Goal: Task Accomplishment & Management: Use online tool/utility

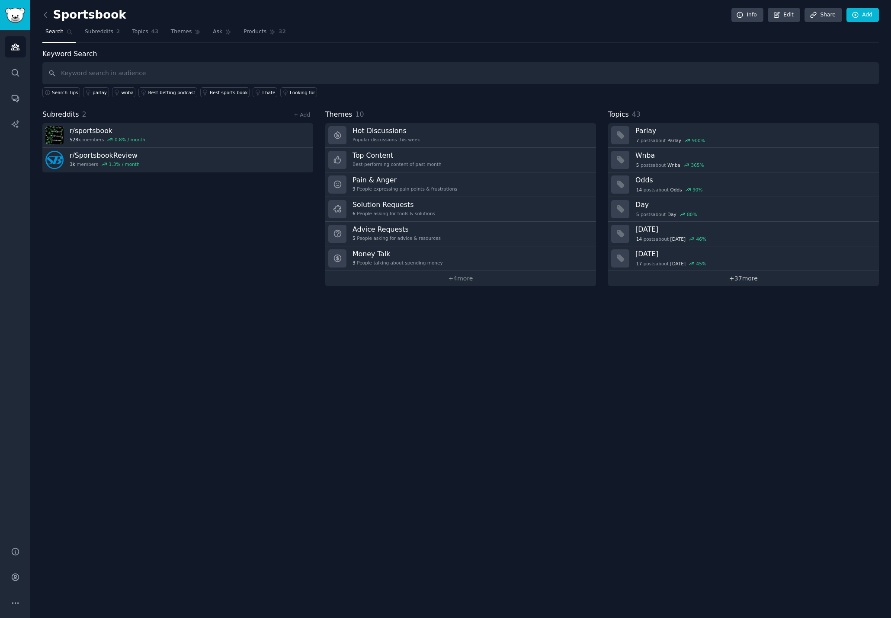
click at [730, 282] on link "+ 37 more" at bounding box center [743, 278] width 271 height 15
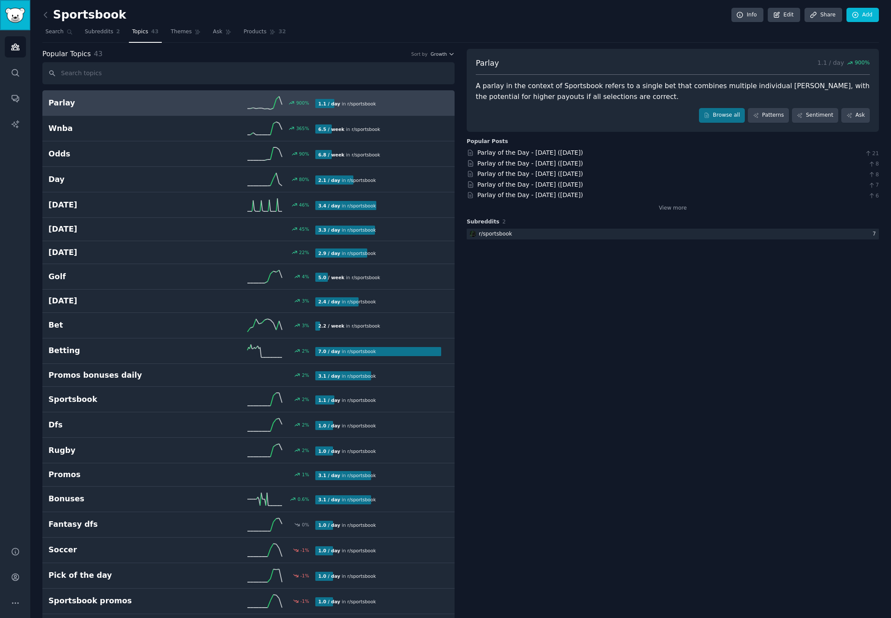
click at [13, 16] on img "Sidebar" at bounding box center [15, 15] width 20 height 15
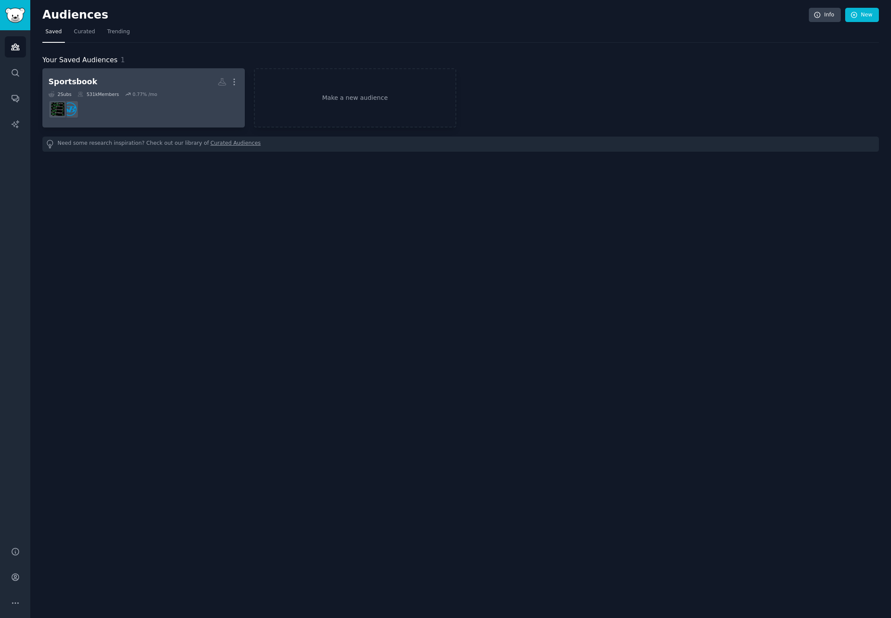
click at [184, 122] on link "Sportsbook More 2 Sub s 531k Members 0.77 % /mo" at bounding box center [143, 97] width 202 height 59
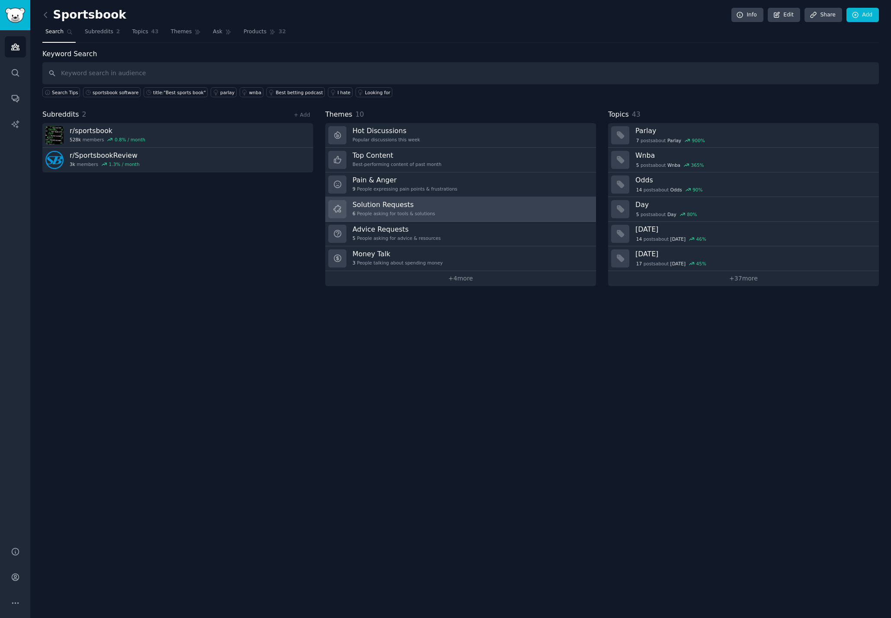
click at [468, 208] on link "Solution Requests 6 People asking for tools & solutions" at bounding box center [460, 209] width 271 height 25
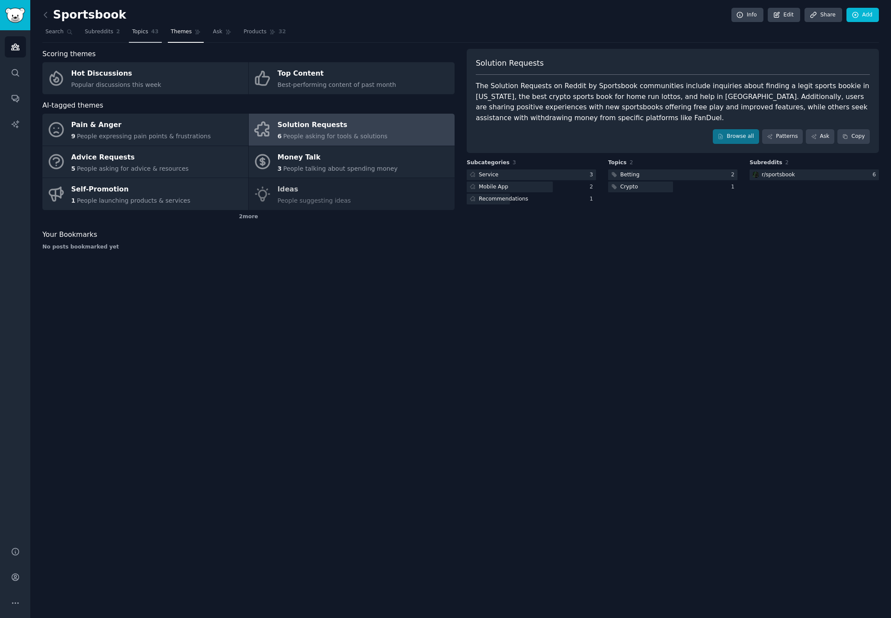
click at [144, 30] on span "Topics" at bounding box center [140, 32] width 16 height 8
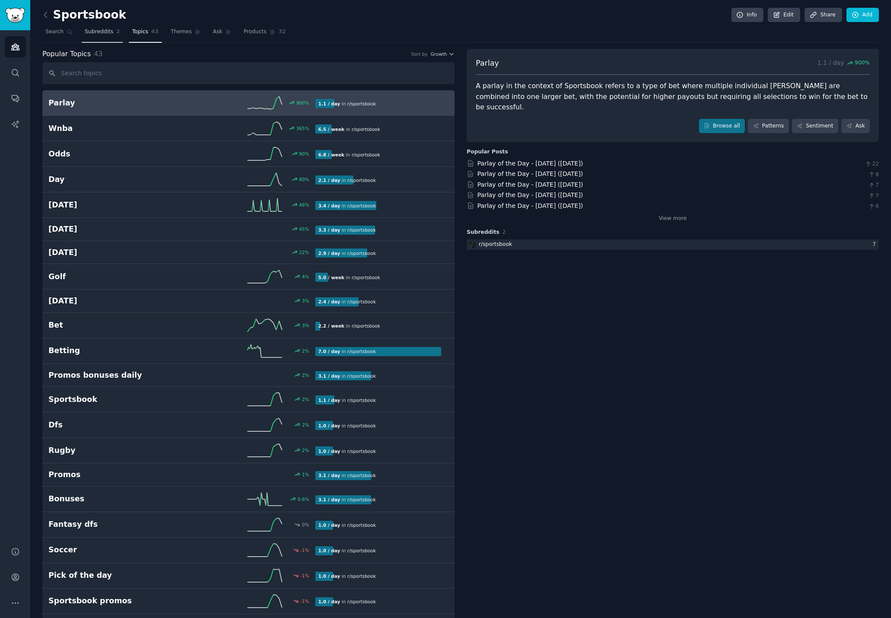
click at [116, 37] on link "Subreddits 2" at bounding box center [102, 34] width 41 height 18
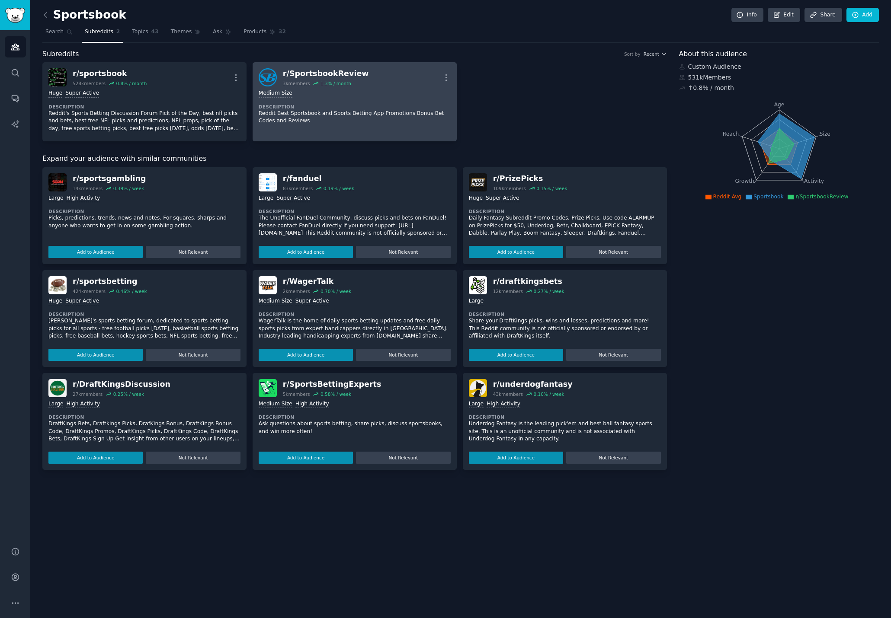
click at [344, 106] on dt "Description" at bounding box center [355, 107] width 192 height 6
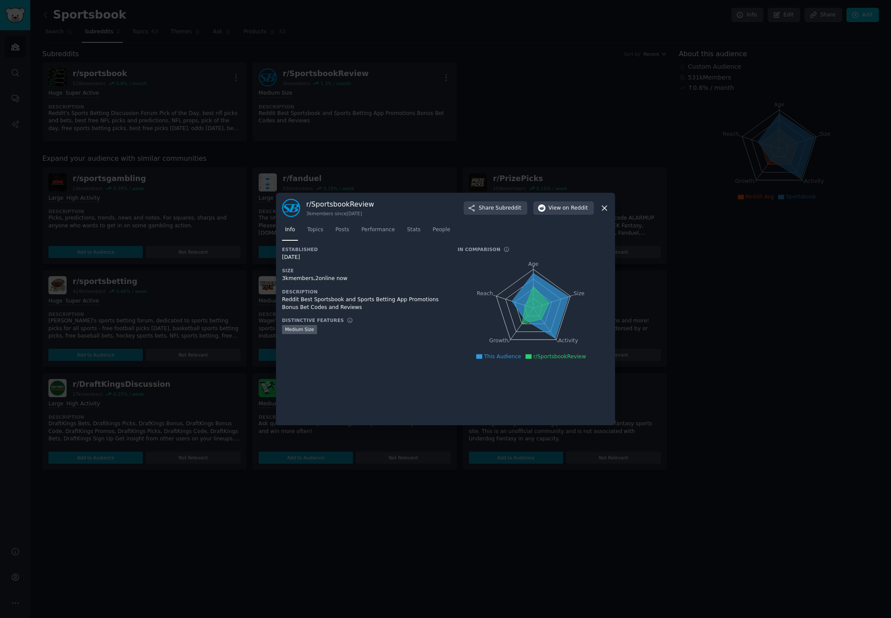
click at [701, 291] on div at bounding box center [445, 309] width 891 height 618
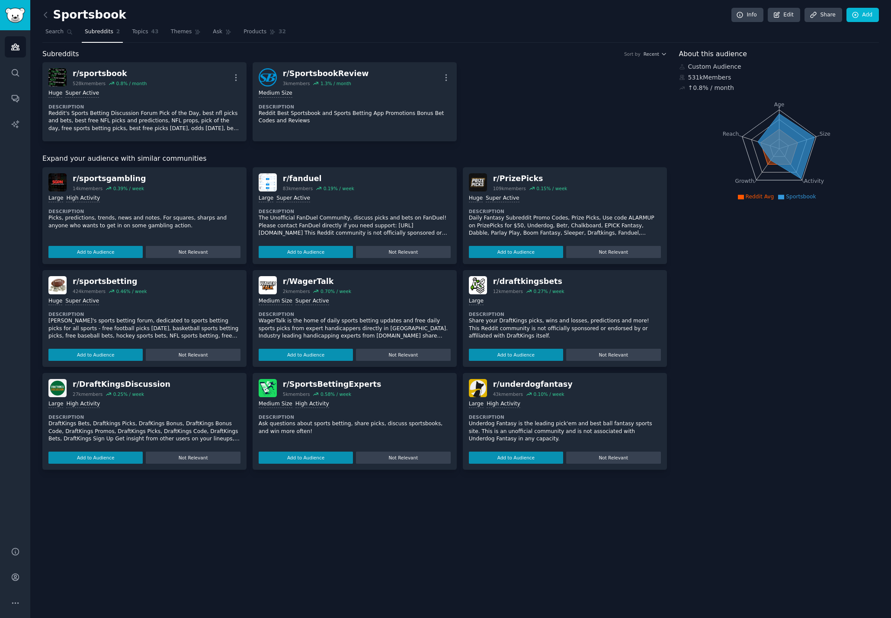
click at [475, 36] on nav "Search Subreddits 2 Topics 43 Themes Ask Products 32" at bounding box center [460, 34] width 836 height 18
click at [70, 34] on icon at bounding box center [70, 32] width 6 height 6
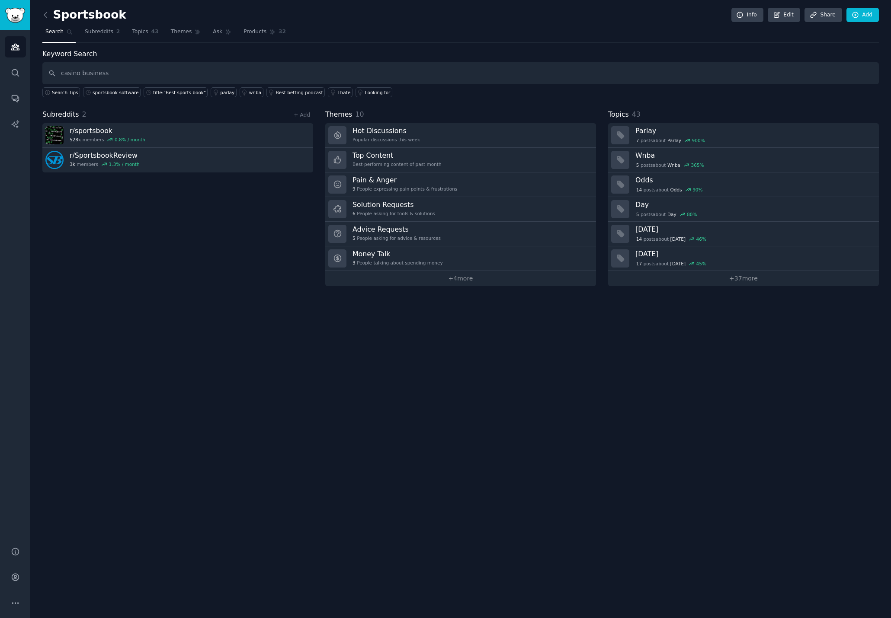
type input "casino business"
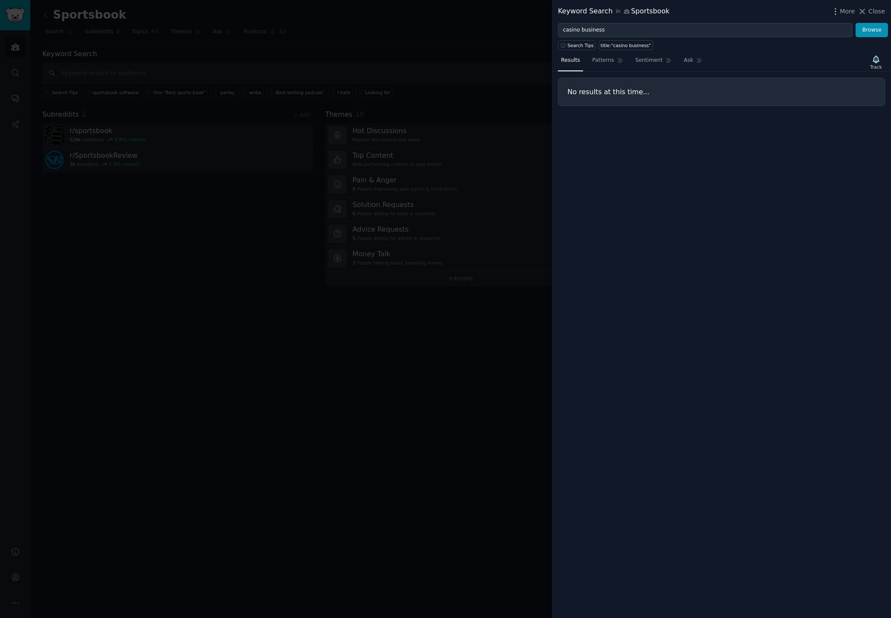
click at [321, 43] on div at bounding box center [445, 309] width 891 height 618
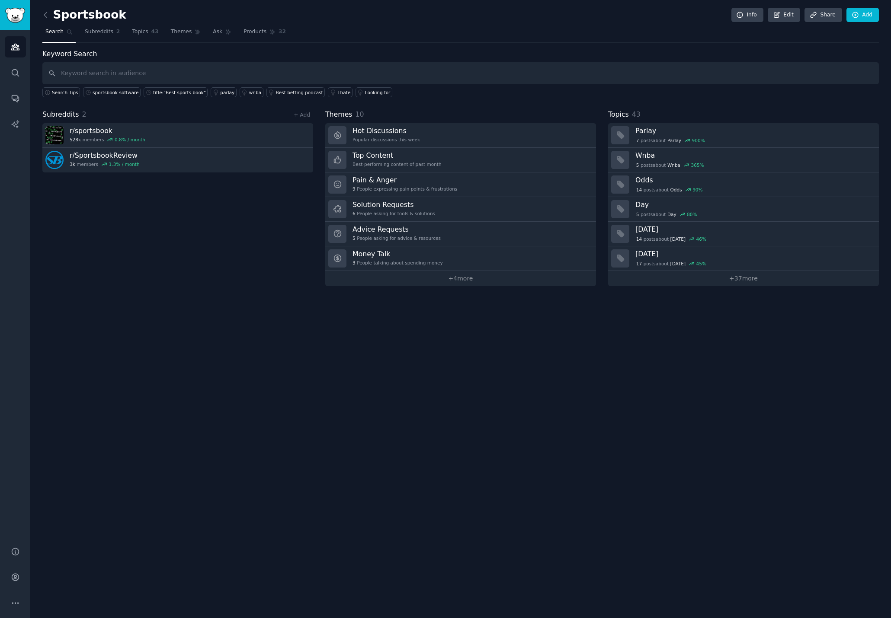
click at [40, 15] on div "Sportsbook Info Edit Share Add Search Subreddits 2 Topics 43 Themes Ask Product…" at bounding box center [460, 309] width 861 height 618
click at [42, 16] on icon at bounding box center [45, 14] width 9 height 9
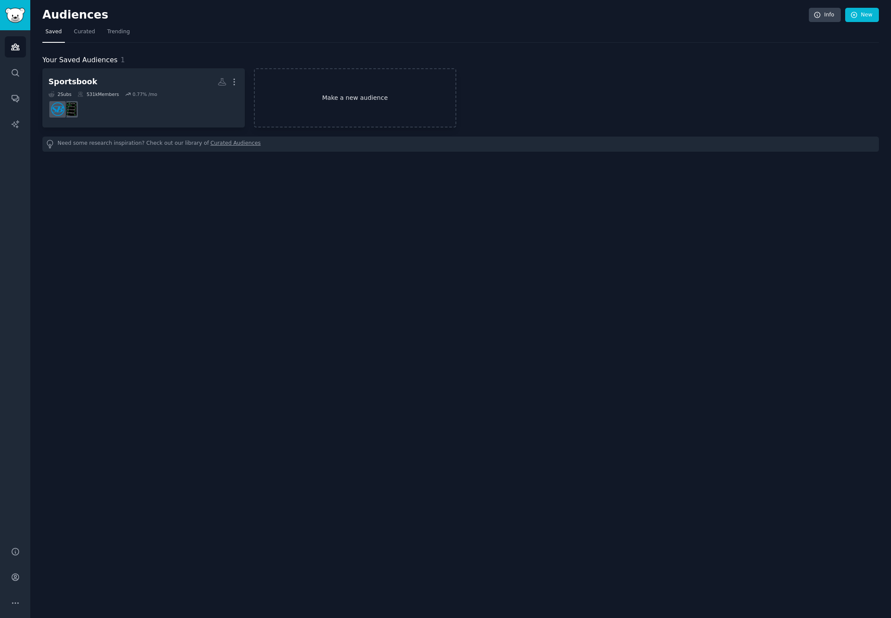
click at [295, 108] on link "Make a new audience" at bounding box center [355, 97] width 202 height 59
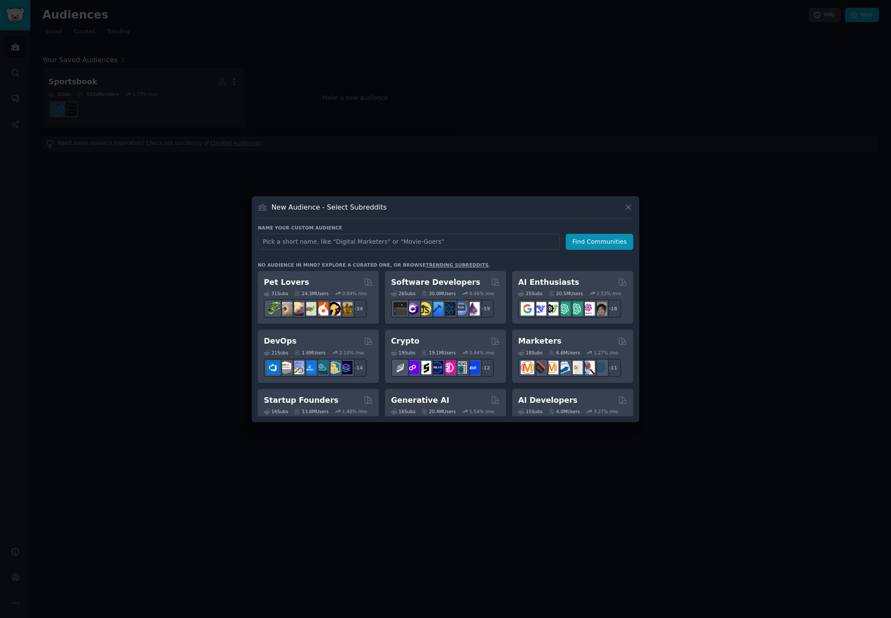
click at [445, 236] on input "text" at bounding box center [409, 242] width 302 height 16
type input "Casino business"
click at [603, 239] on button "Find Communities" at bounding box center [599, 242] width 67 height 16
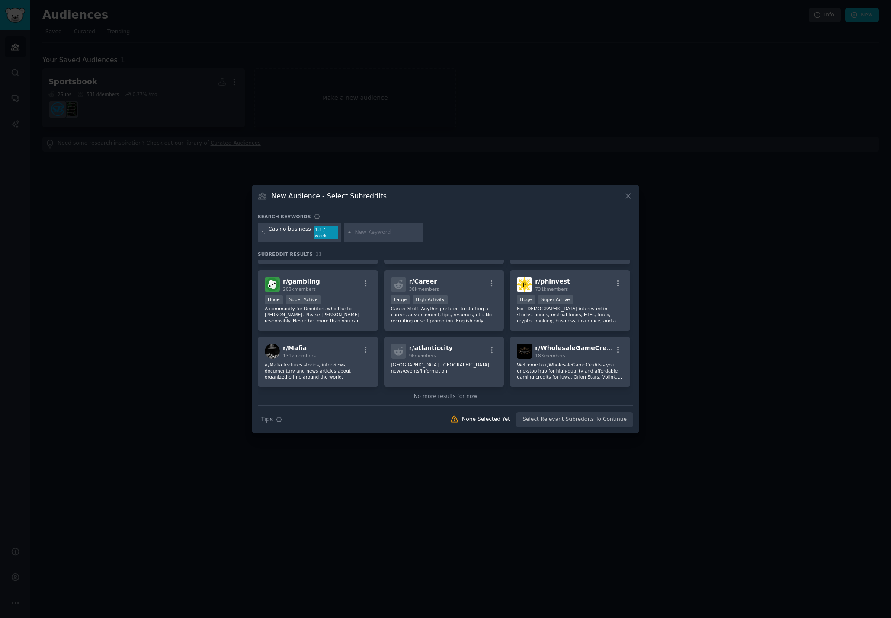
scroll to position [336, 0]
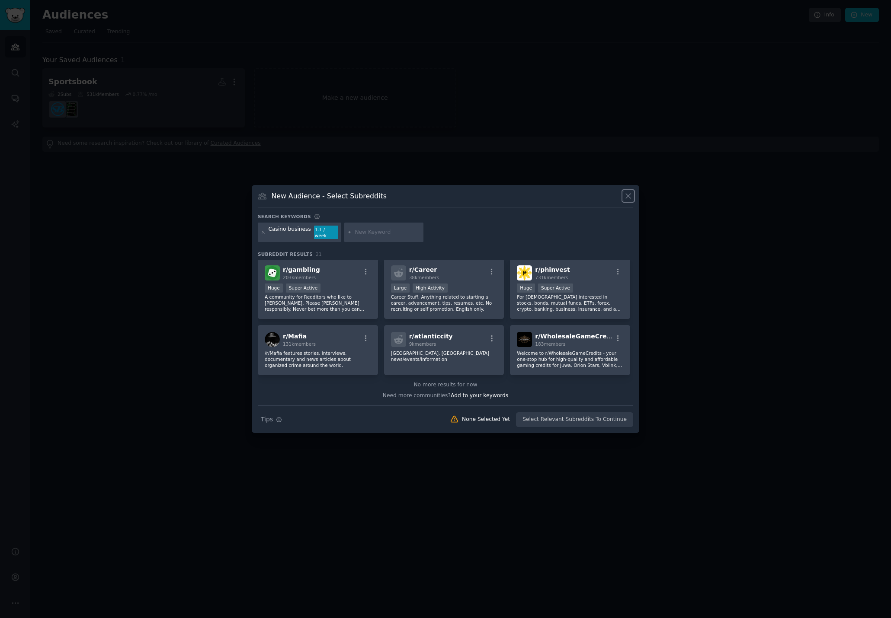
click at [631, 201] on icon at bounding box center [628, 196] width 9 height 9
